Goal: Information Seeking & Learning: Learn about a topic

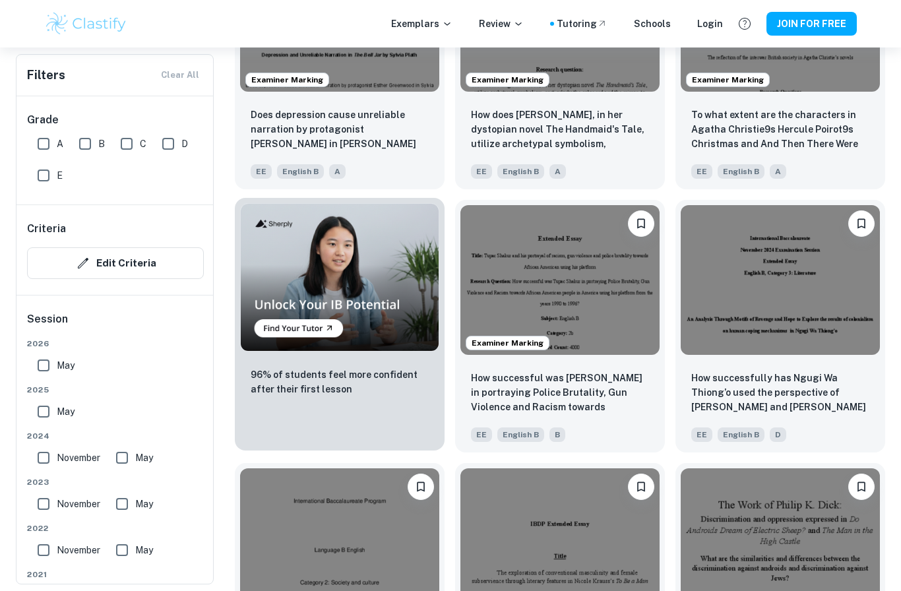
scroll to position [656, 0]
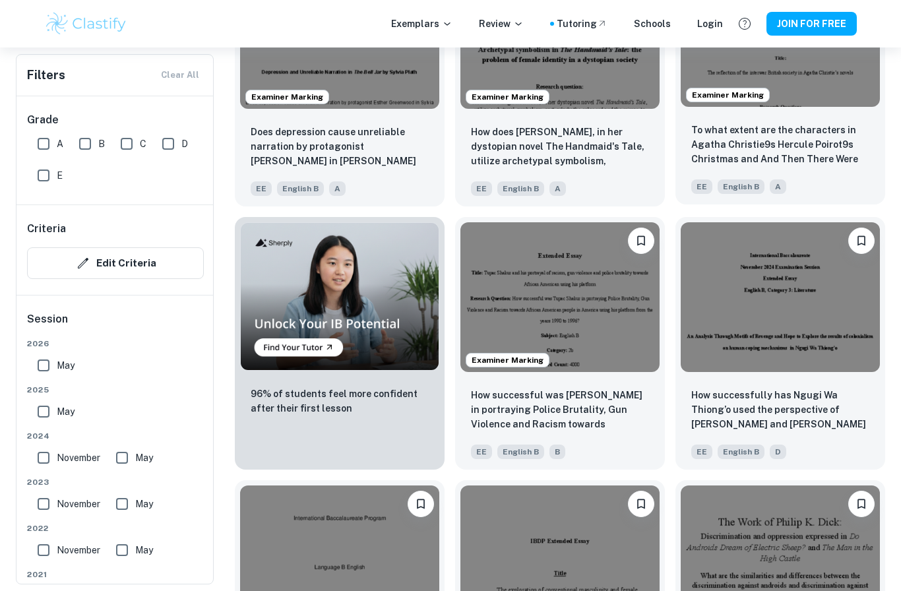
click at [799, 107] on img at bounding box center [780, 33] width 199 height 150
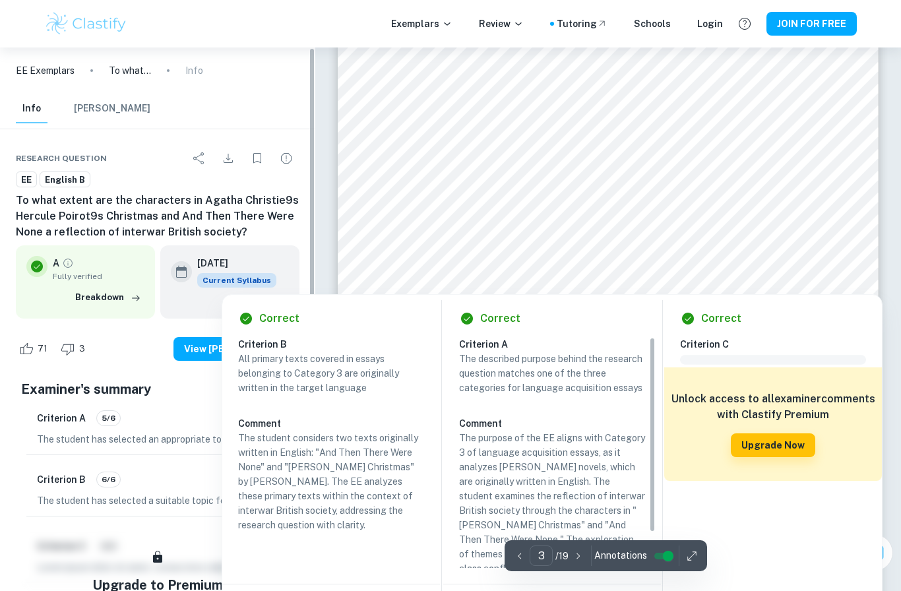
scroll to position [1929, 0]
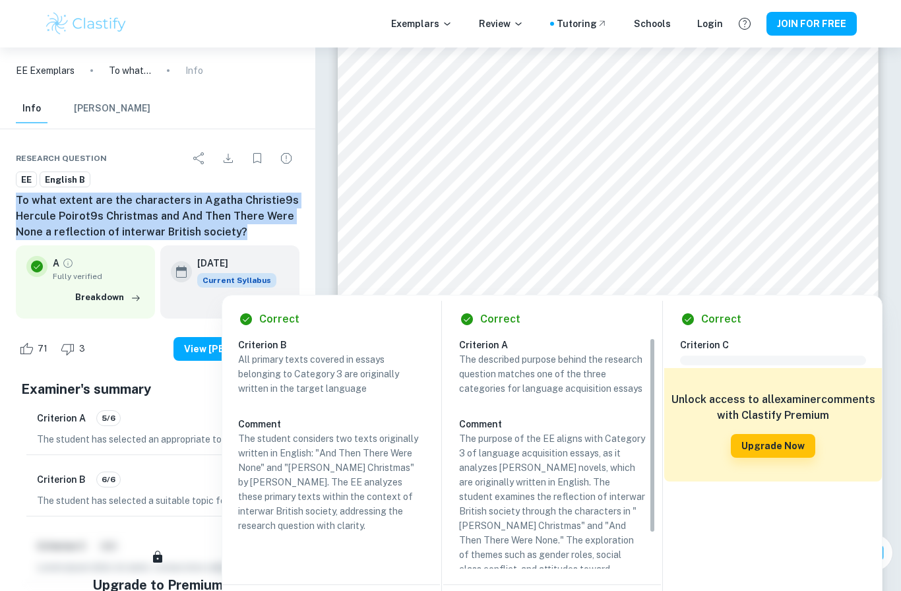
drag, startPoint x: 237, startPoint y: 230, endPoint x: 1, endPoint y: 194, distance: 239.0
click at [1, 194] on div "Research question EE English B To what extent are the characters in Agatha Chri…" at bounding box center [157, 469] width 315 height 680
copy h6 "To what extent are the characters in Agatha Christie9s Hercule Poirot9s Christm…"
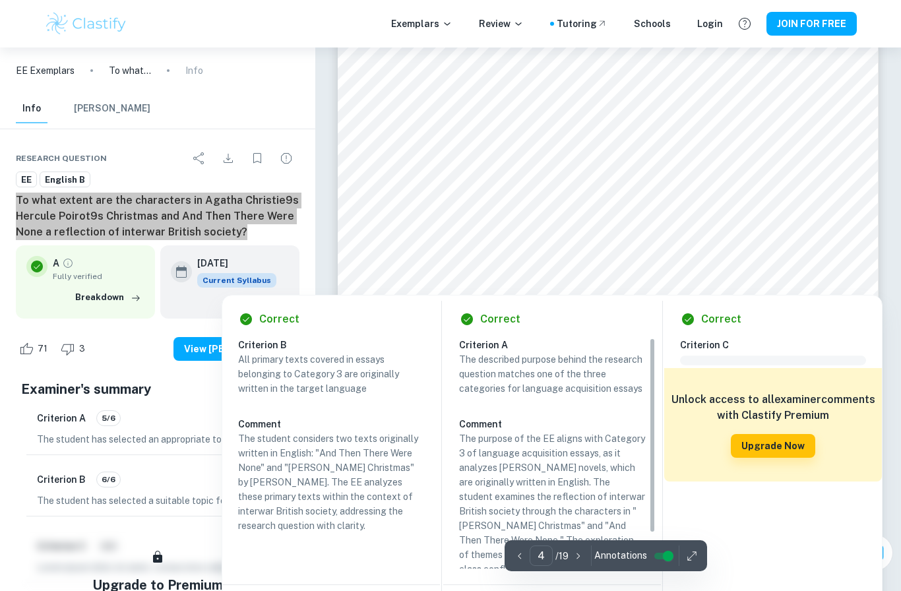
type input "3"
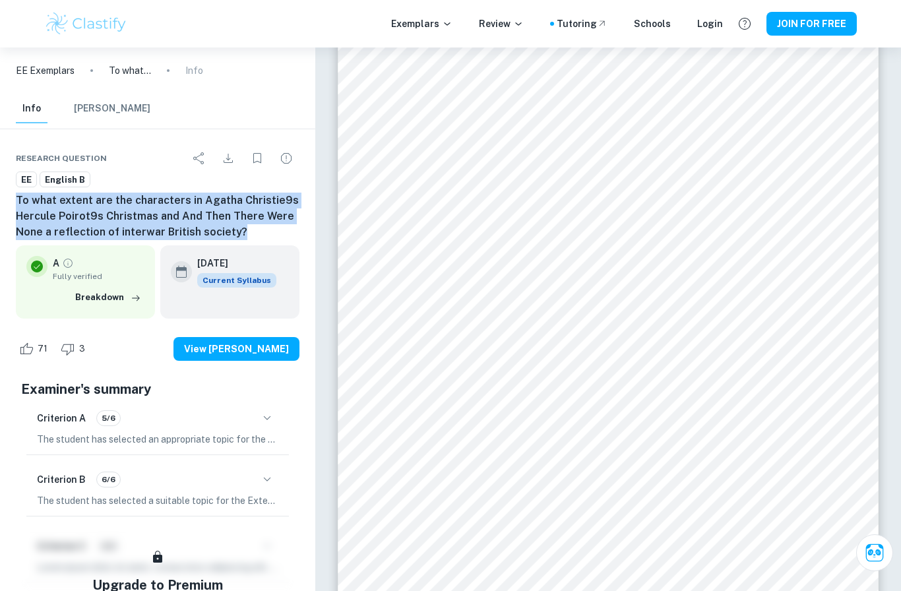
scroll to position [1943, 0]
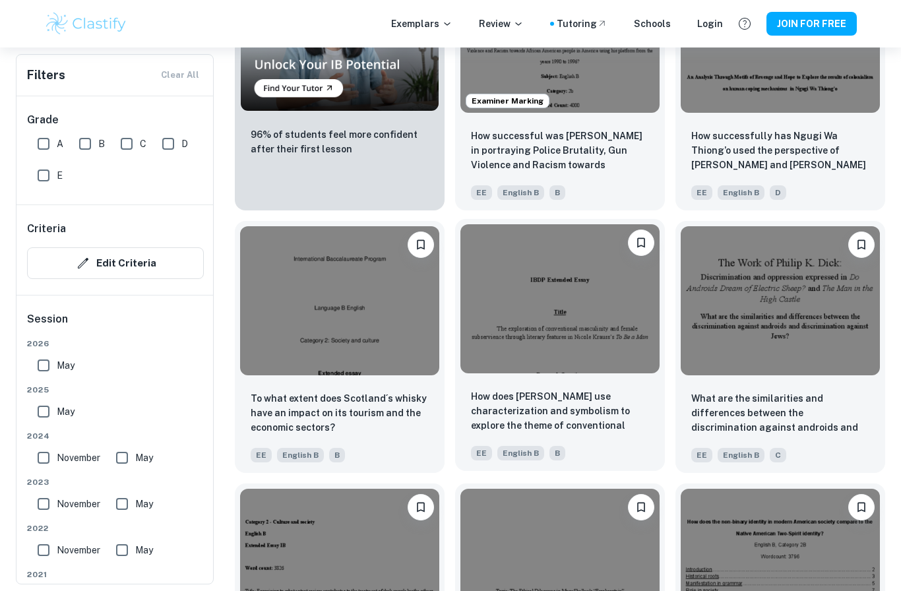
scroll to position [918, 0]
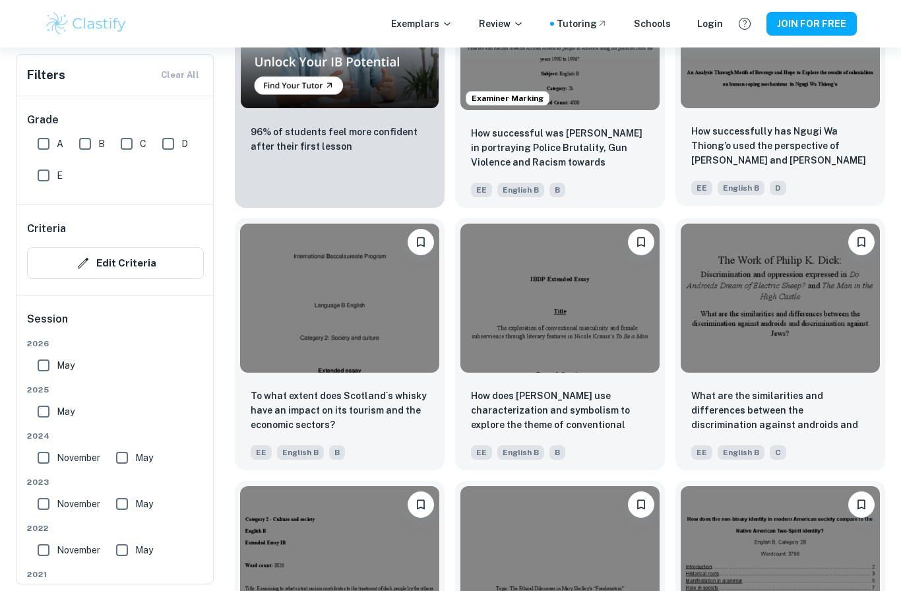
click at [770, 119] on div "How successfully has Ngugi Wa Thiong’o used the perspective of [PERSON_NAME] an…" at bounding box center [781, 160] width 210 height 92
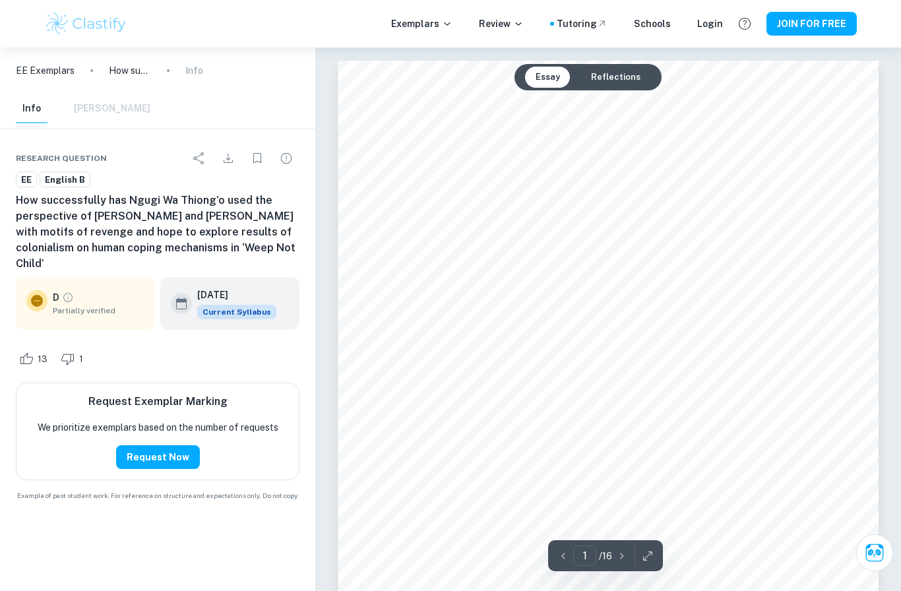
click at [121, 290] on div "D Partially verified" at bounding box center [99, 303] width 92 height 26
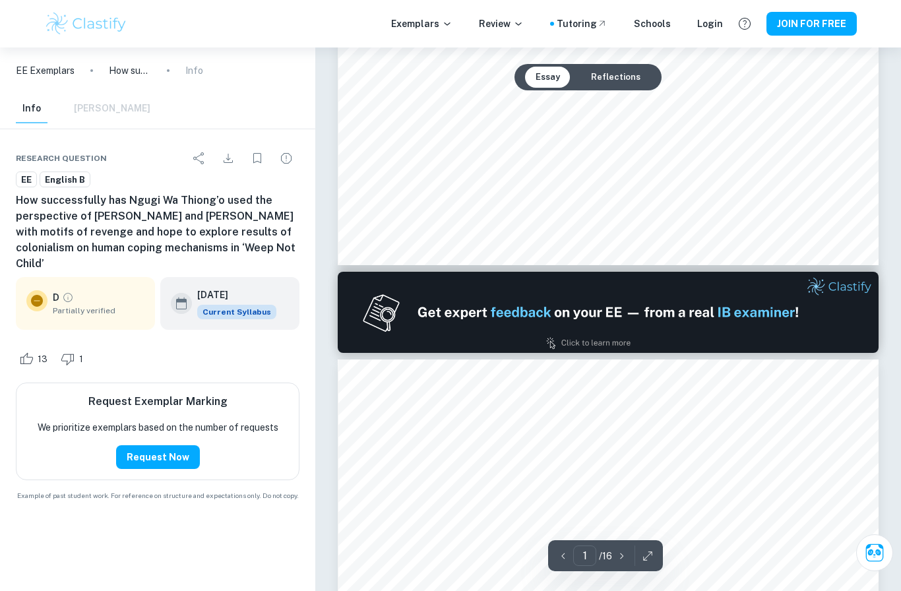
type input "2"
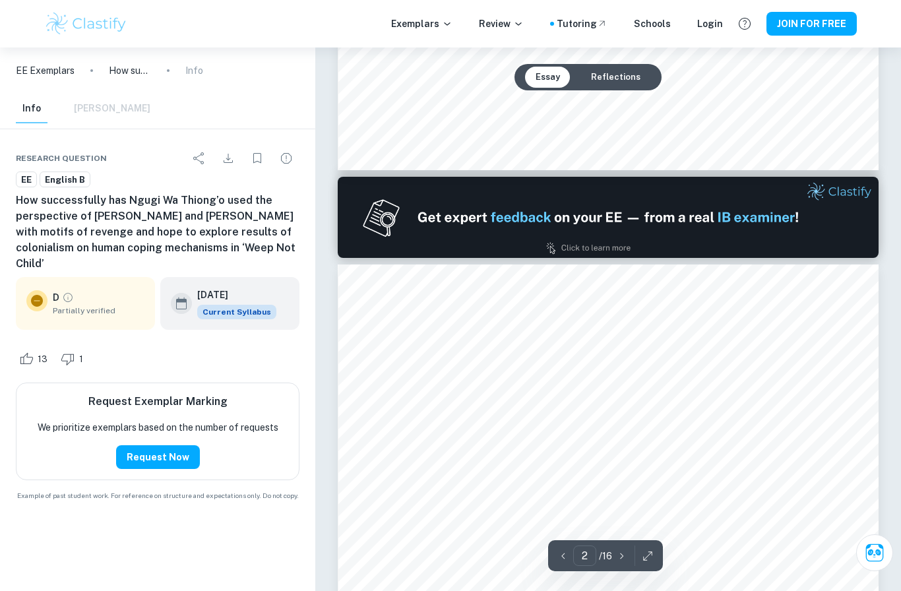
scroll to position [648, 0]
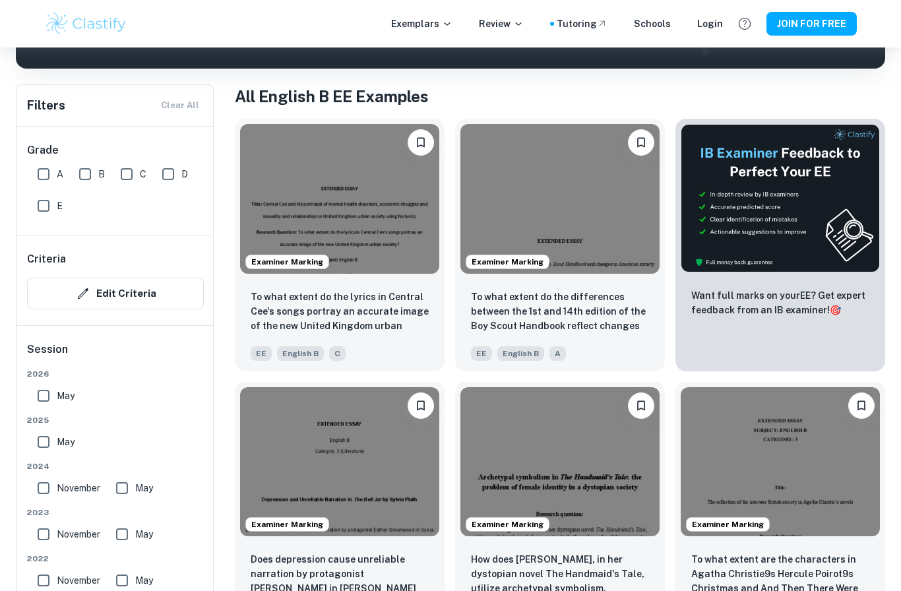
scroll to position [231, 0]
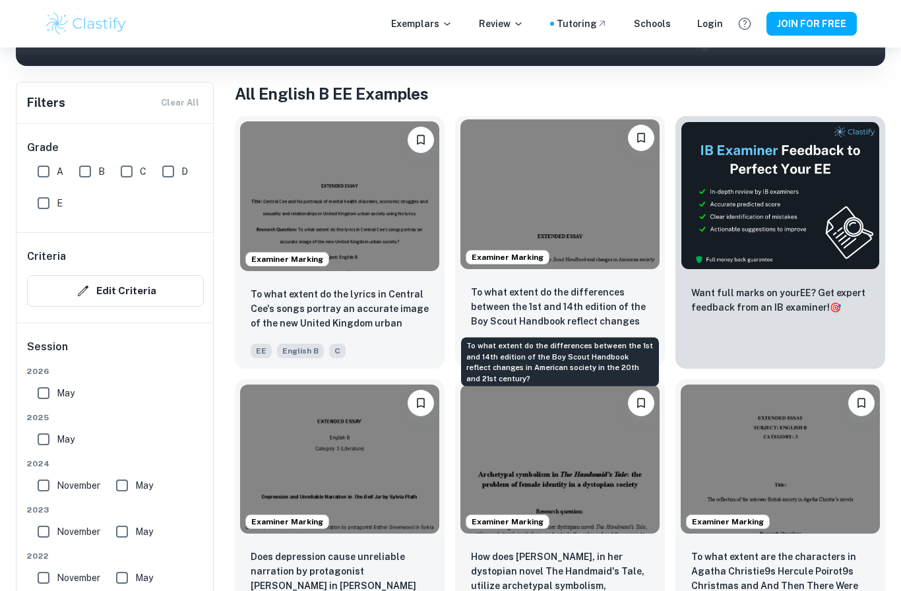
click at [611, 292] on p "To what extent do the differences between the 1st and 14th edition of the Boy S…" at bounding box center [560, 307] width 178 height 45
